Goal: Task Accomplishment & Management: Manage account settings

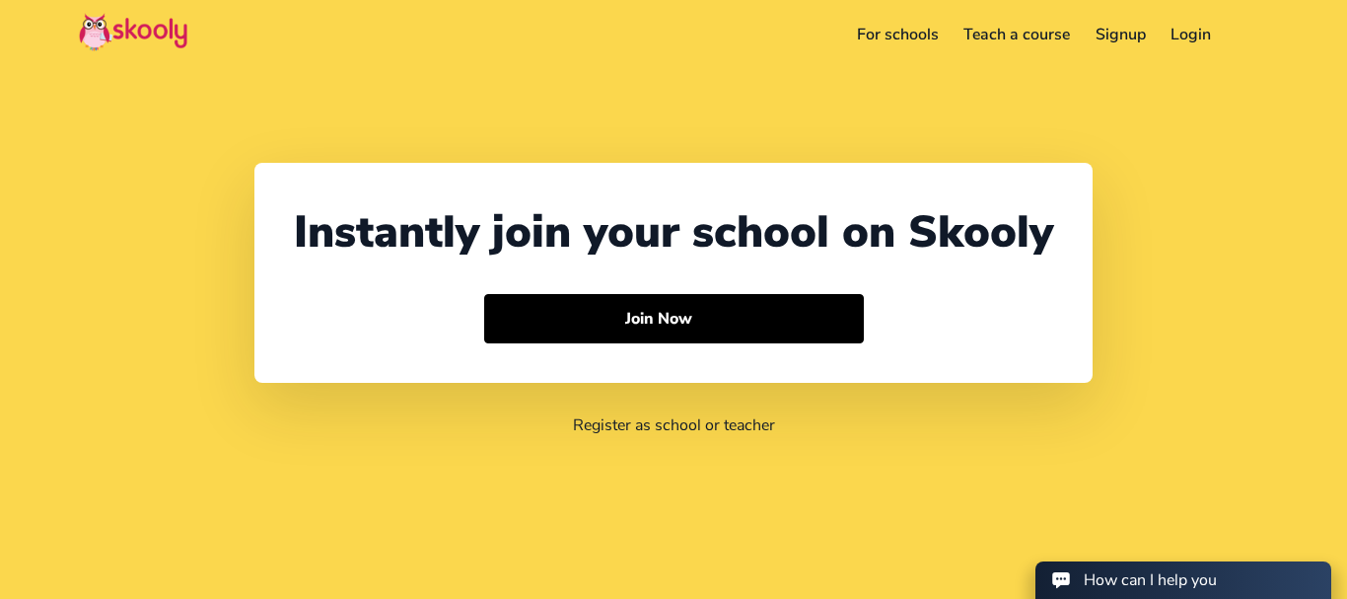
select select "91"
select select "[GEOGRAPHIC_DATA]"
select select "[GEOGRAPHIC_DATA]/[GEOGRAPHIC_DATA]"
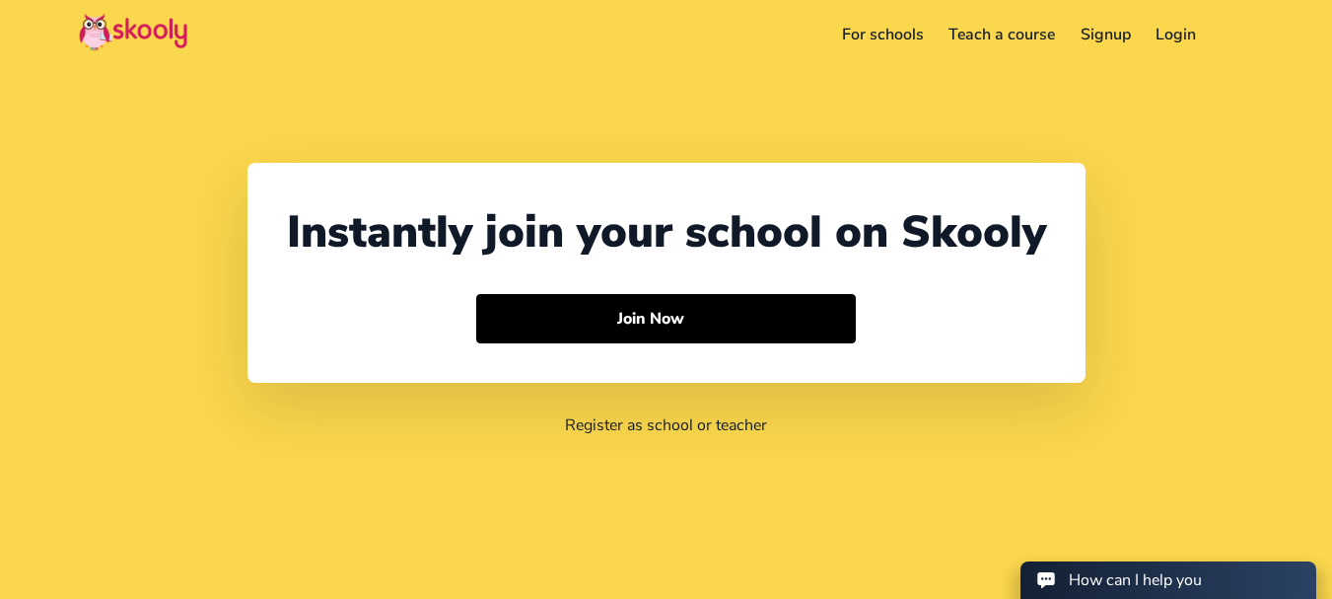
click at [1209, 40] on div "Download app Contact support English" at bounding box center [1231, 35] width 44 height 33
click at [1183, 34] on link "Login" at bounding box center [1177, 35] width 66 height 32
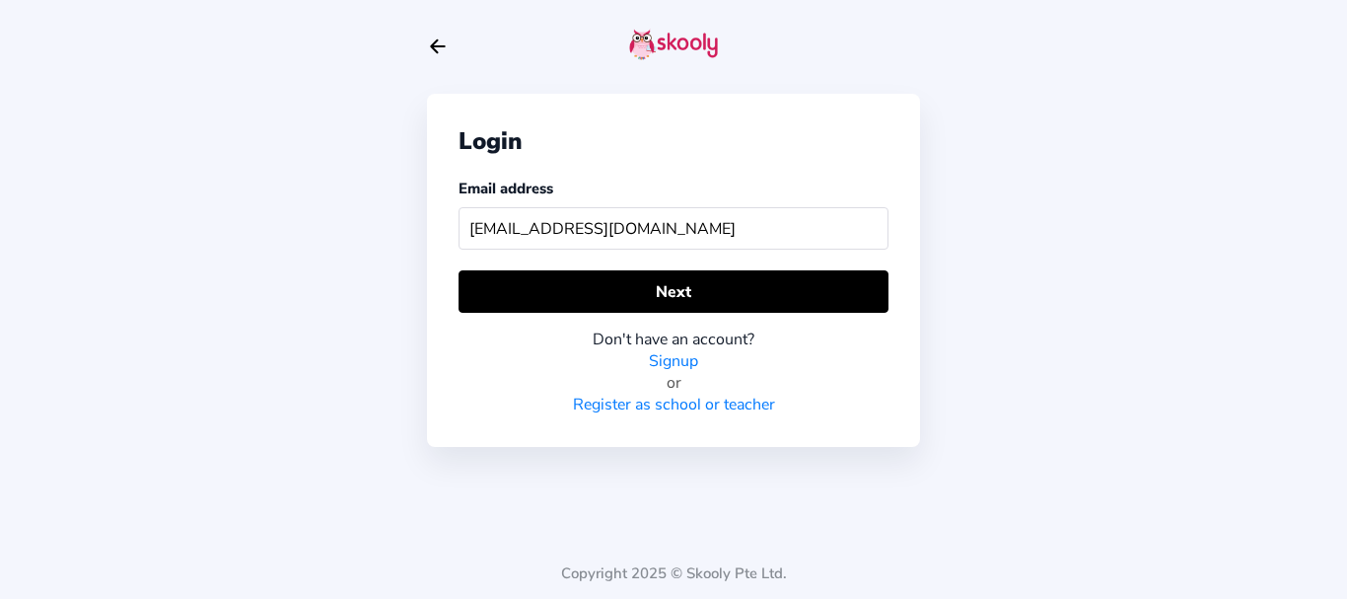
type input "[EMAIL_ADDRESS][DOMAIN_NAME]"
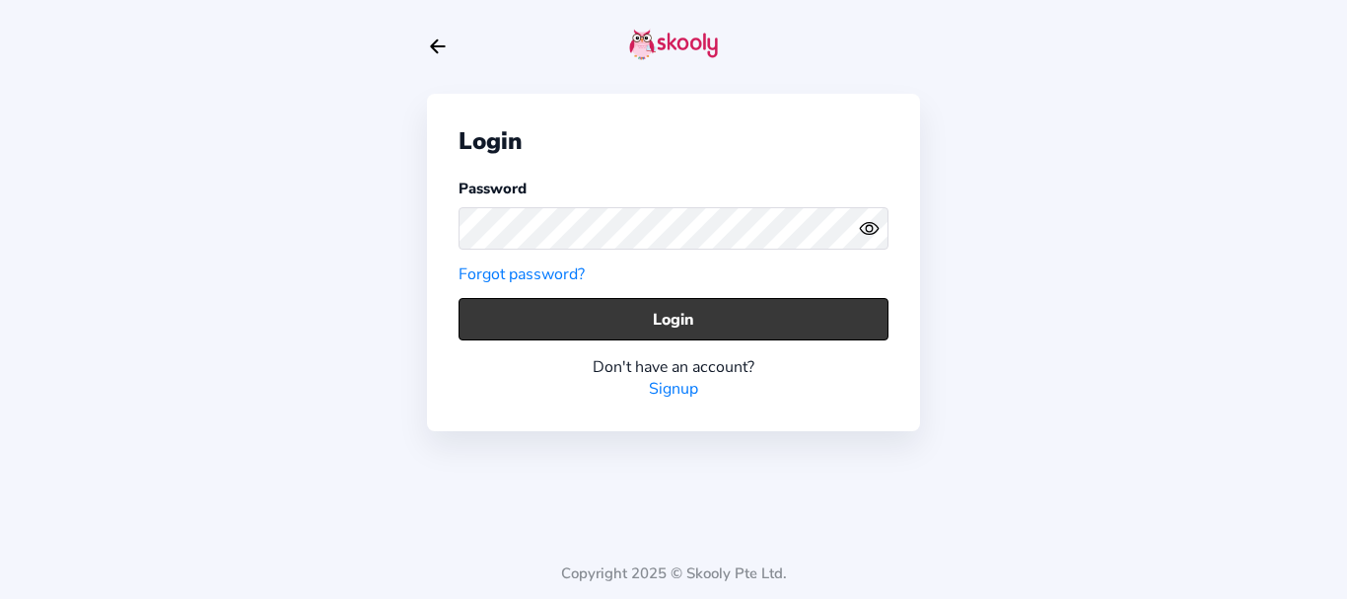
click at [523, 320] on button "Login" at bounding box center [674, 319] width 430 height 42
